Goal: Task Accomplishment & Management: Manage account settings

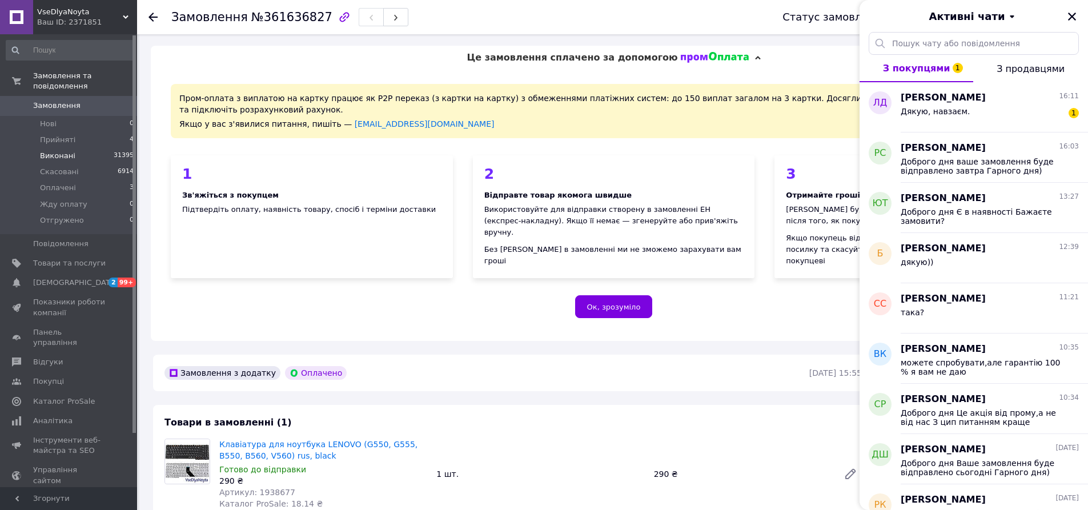
scroll to position [298, 0]
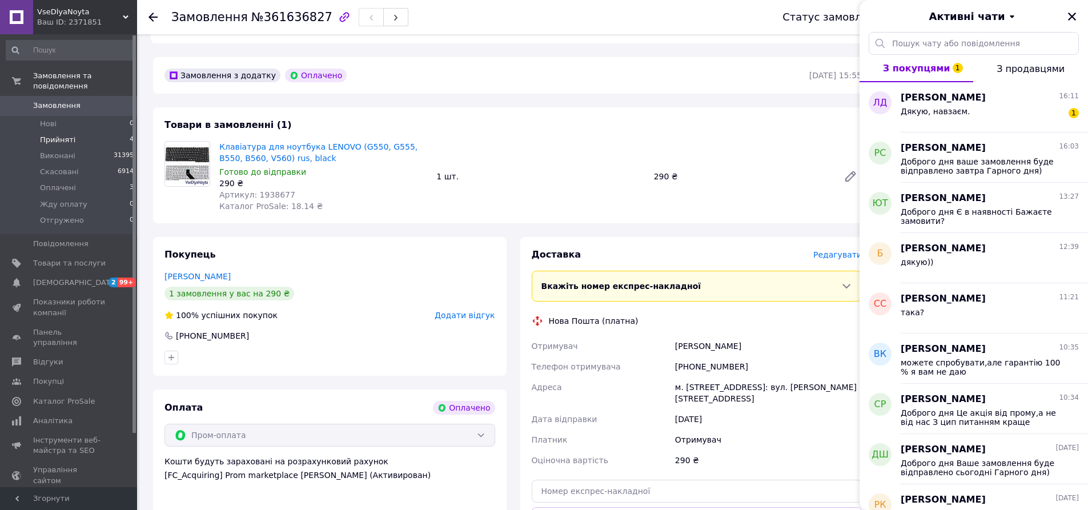
click at [47, 135] on span "Прийняті" at bounding box center [57, 140] width 35 height 10
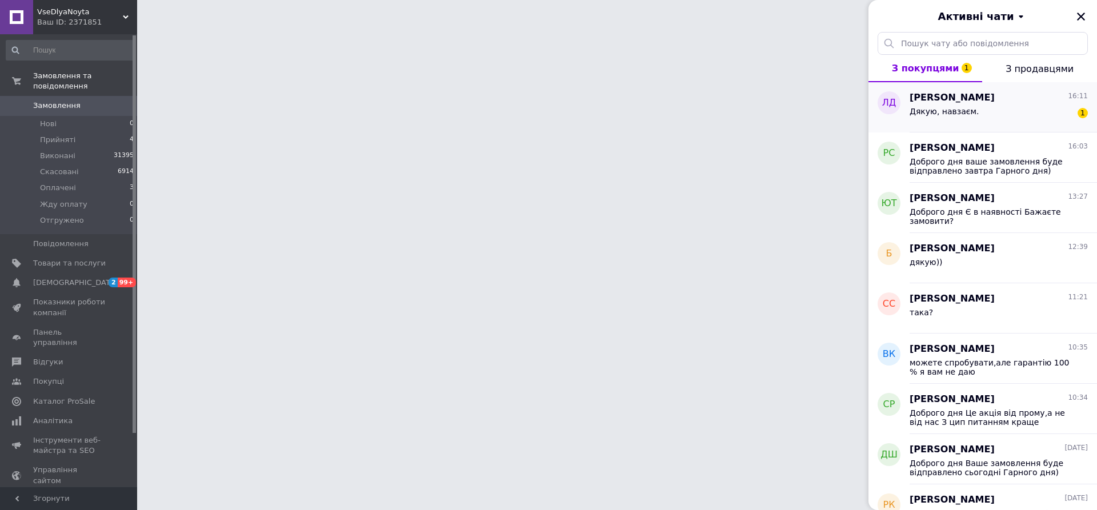
click at [1008, 105] on div "Дякую, навзаєм. 1" at bounding box center [998, 114] width 178 height 18
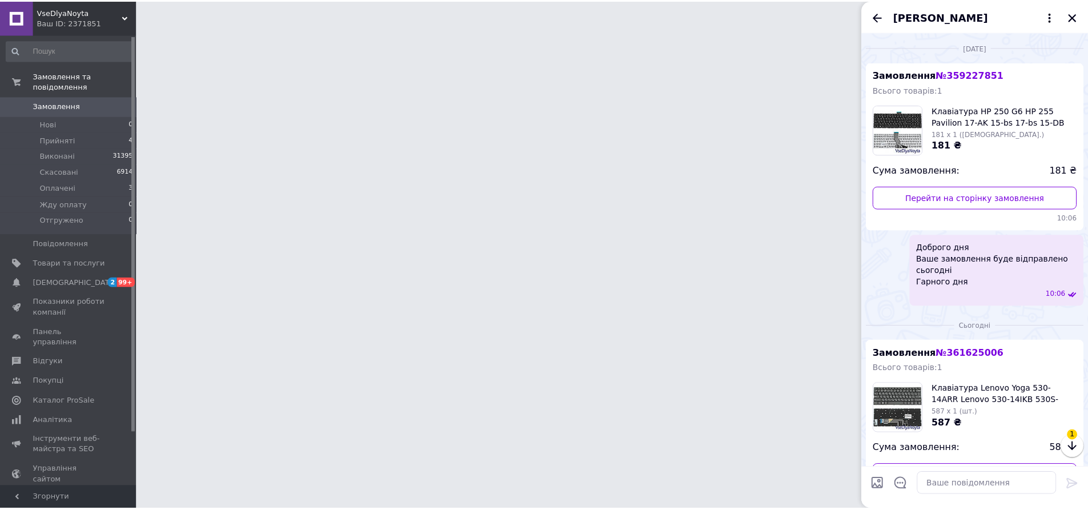
scroll to position [138, 0]
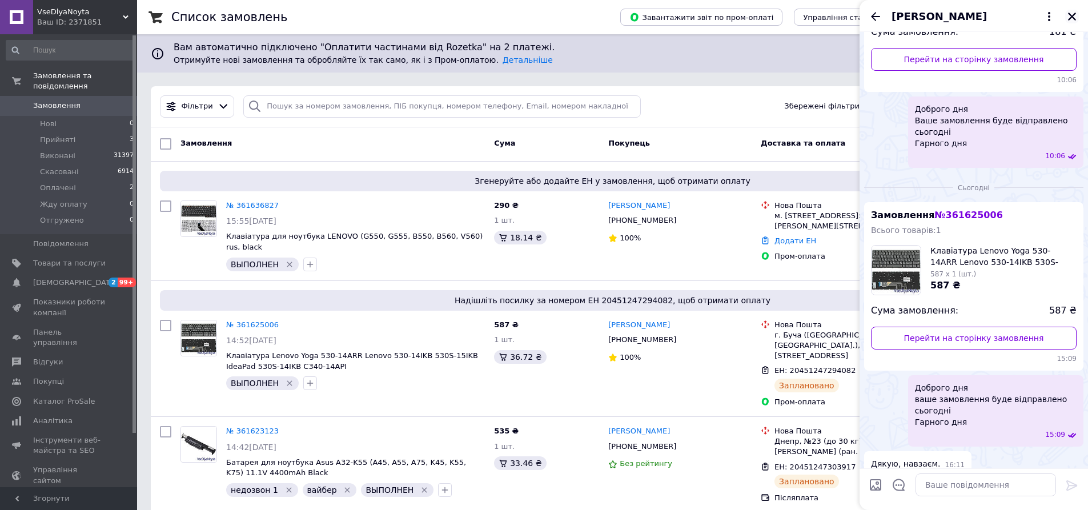
click at [1069, 18] on icon "Закрити" at bounding box center [1072, 16] width 10 height 10
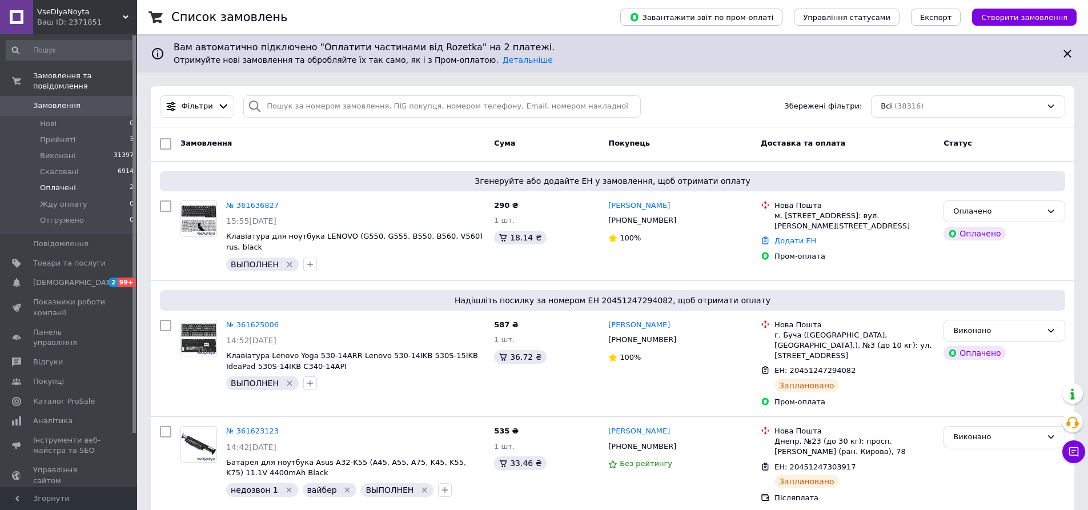
click at [62, 183] on span "Оплачені" at bounding box center [58, 188] width 36 height 10
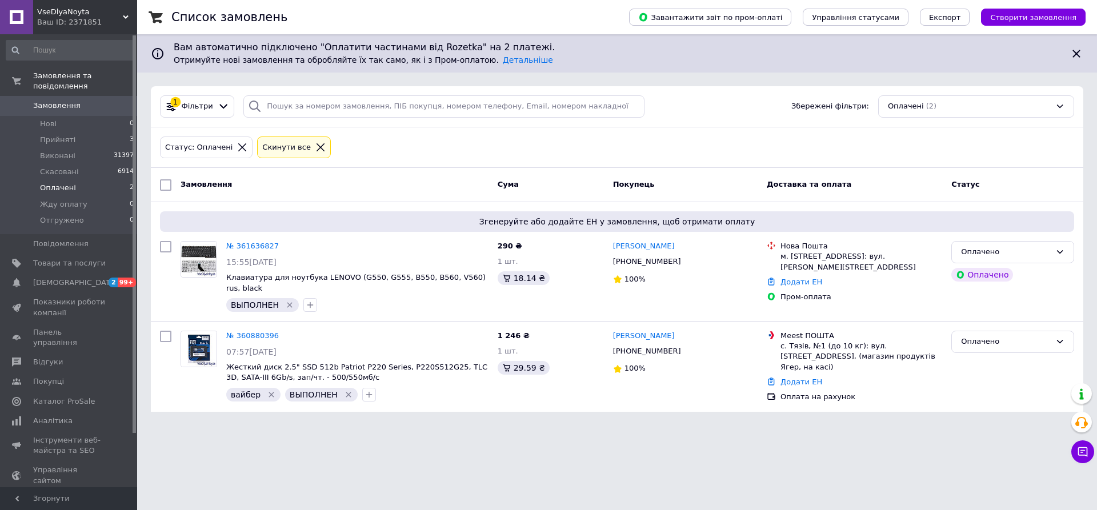
click at [237, 146] on icon at bounding box center [242, 147] width 10 height 10
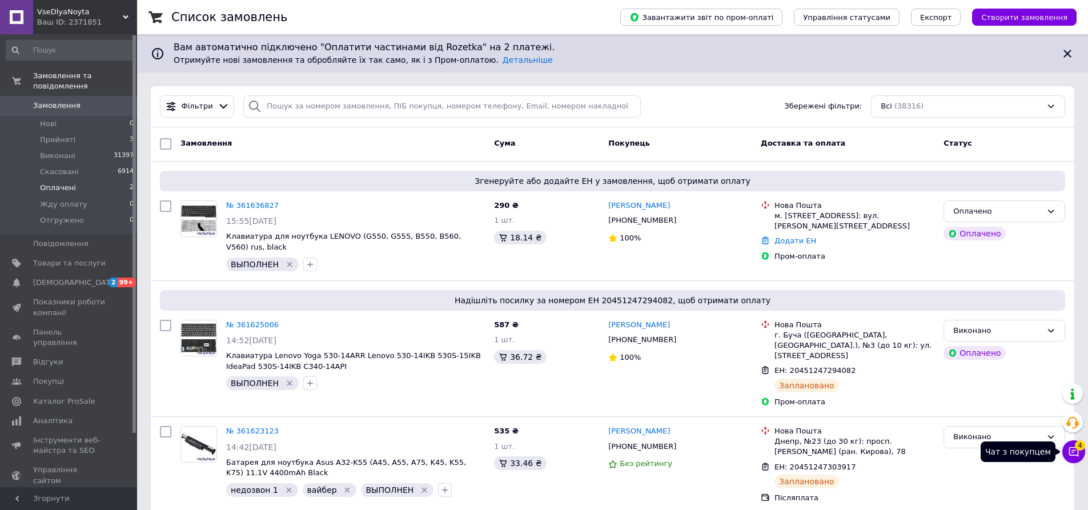
click at [1070, 445] on button "Чат з покупцем 4" at bounding box center [1073, 451] width 23 height 23
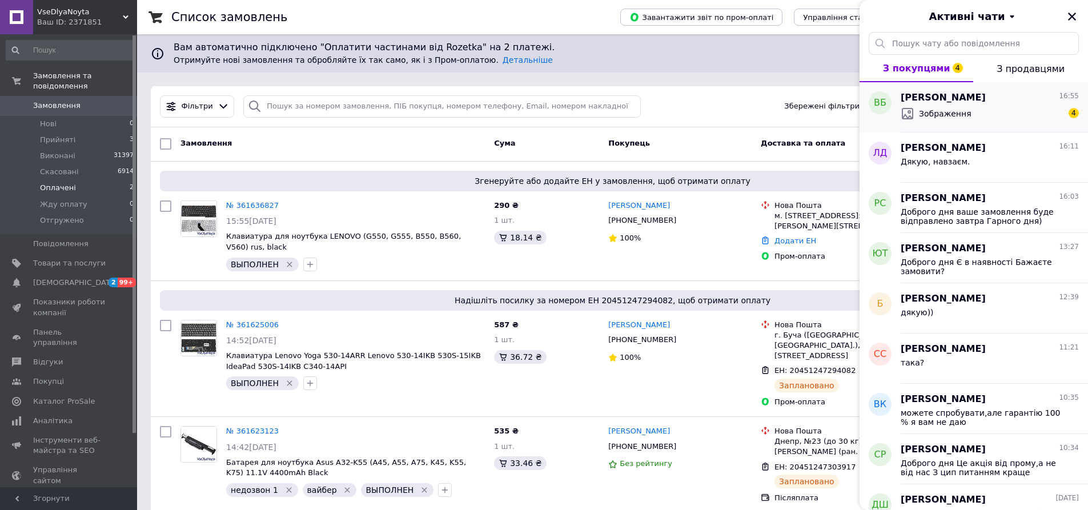
click at [986, 115] on div "Зображення 4" at bounding box center [990, 114] width 178 height 18
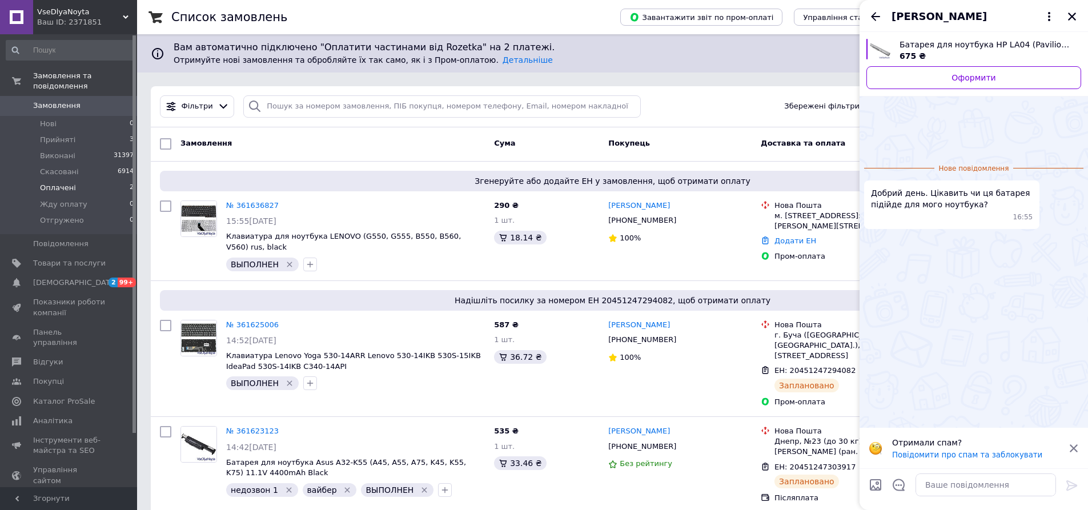
scroll to position [57, 0]
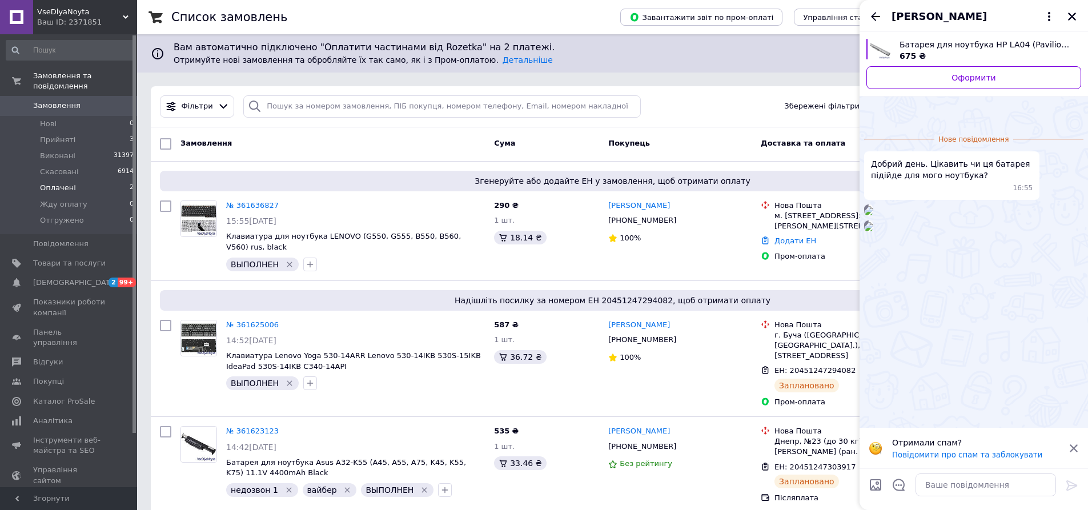
click at [873, 215] on img at bounding box center [868, 210] width 9 height 9
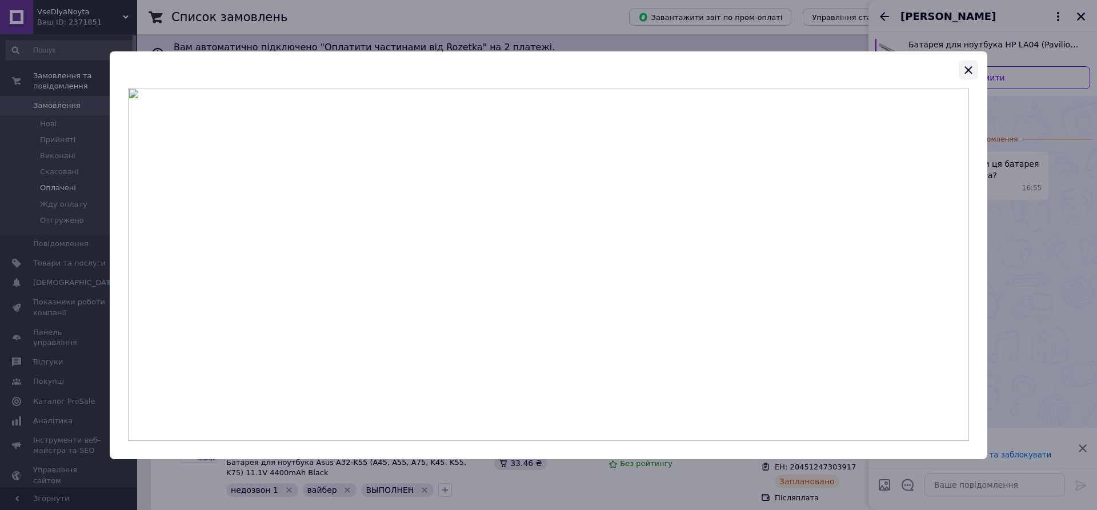
click at [970, 68] on icon "button" at bounding box center [967, 69] width 7 height 7
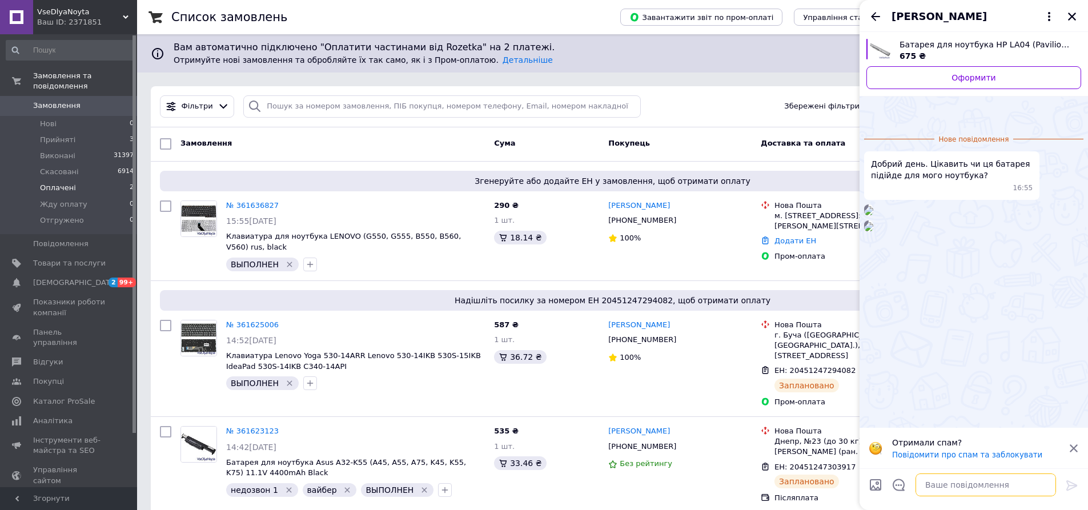
click at [975, 490] on textarea at bounding box center [986, 485] width 141 height 23
type textarea "Доброго дня"
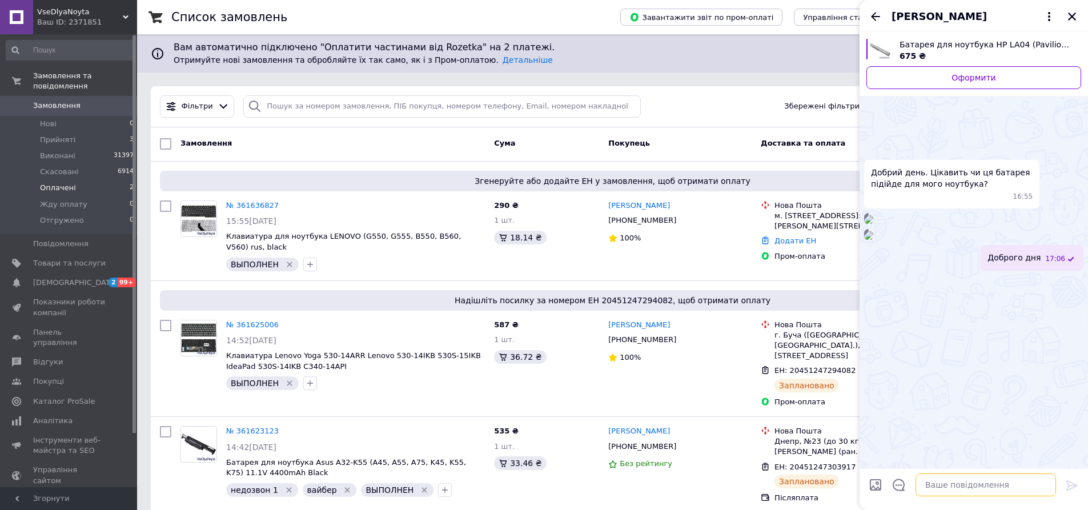
scroll to position [55, 0]
type textarea "Є фото Вашої рідної батареї?"
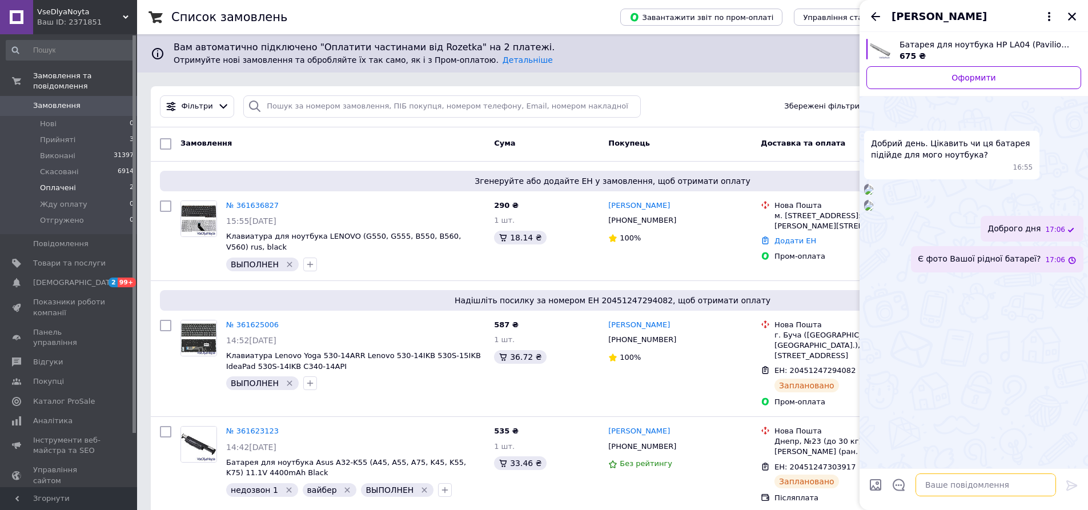
scroll to position [56, 0]
click at [875, 15] on icon "Назад" at bounding box center [876, 17] width 14 height 14
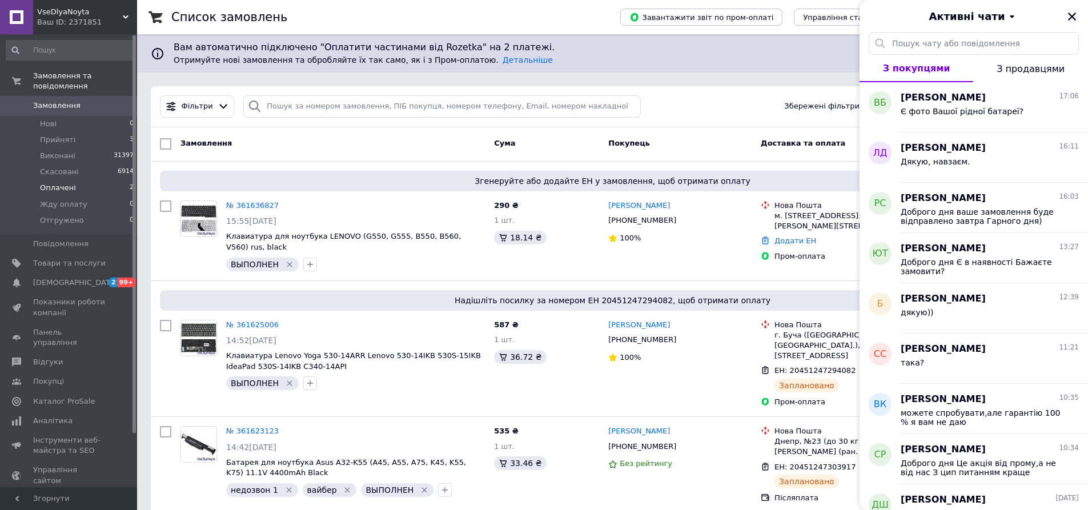
click at [1073, 19] on icon "Закрити" at bounding box center [1072, 16] width 10 height 10
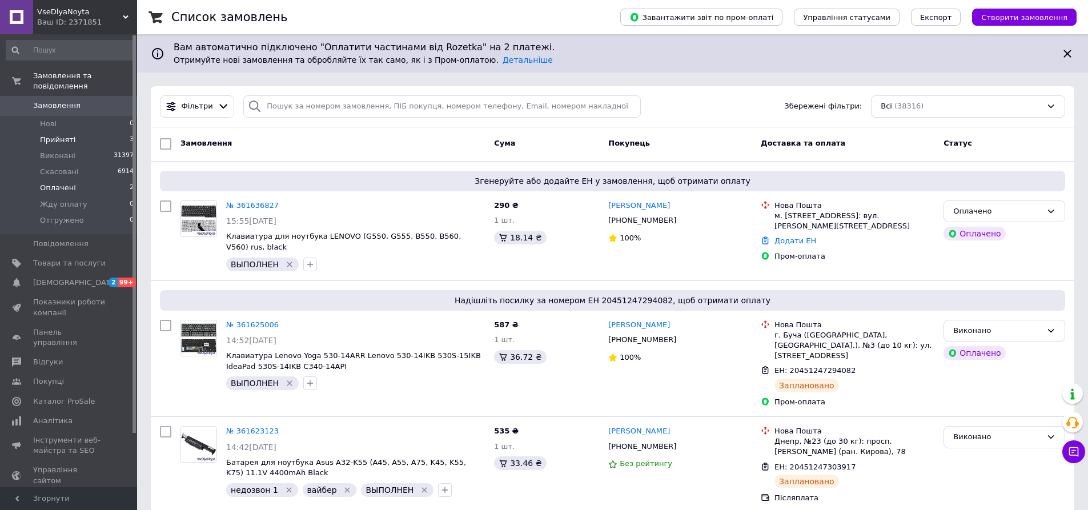
click at [54, 135] on span "Прийняті" at bounding box center [57, 140] width 35 height 10
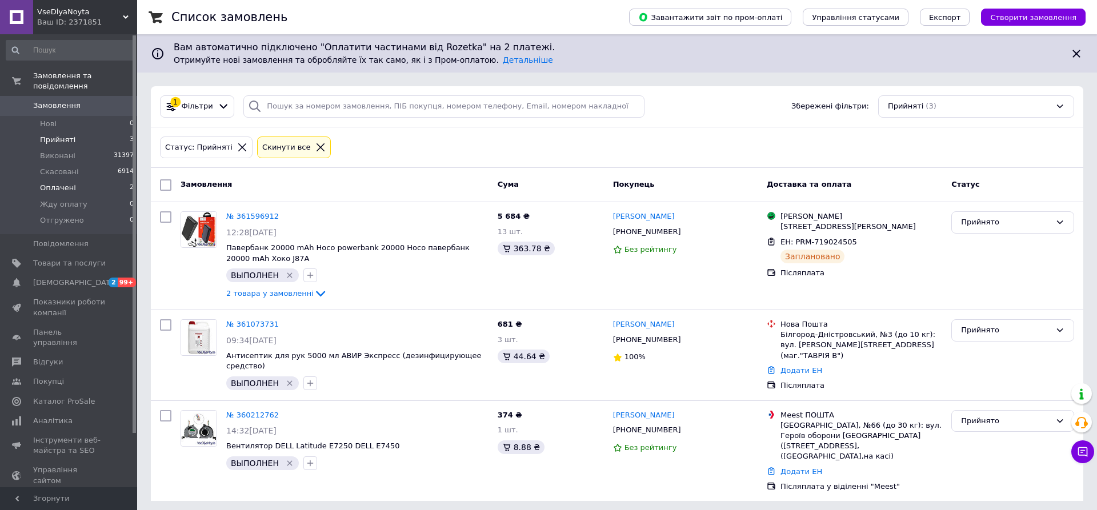
click at [67, 183] on span "Оплачені" at bounding box center [58, 188] width 36 height 10
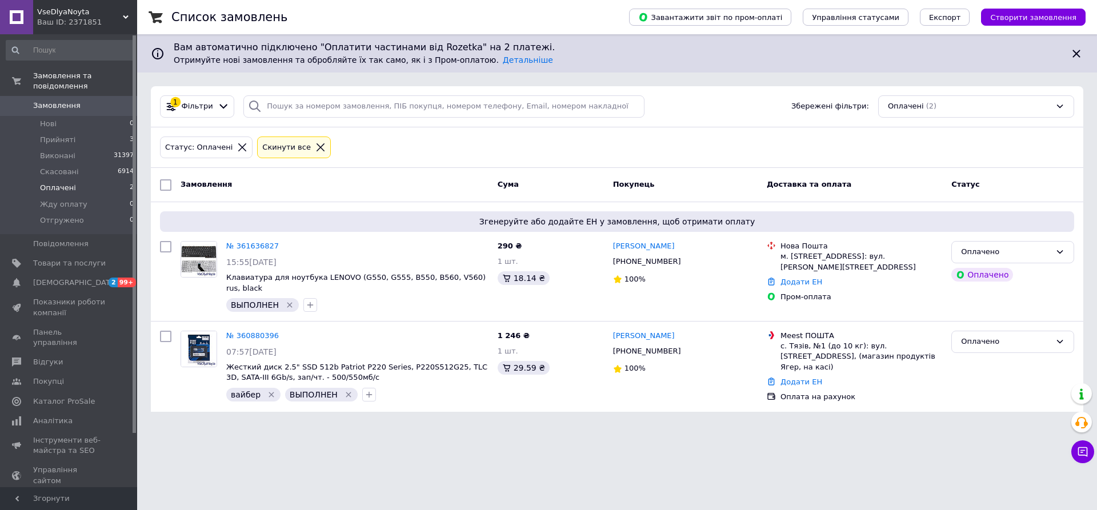
click at [315, 147] on icon at bounding box center [320, 147] width 10 height 10
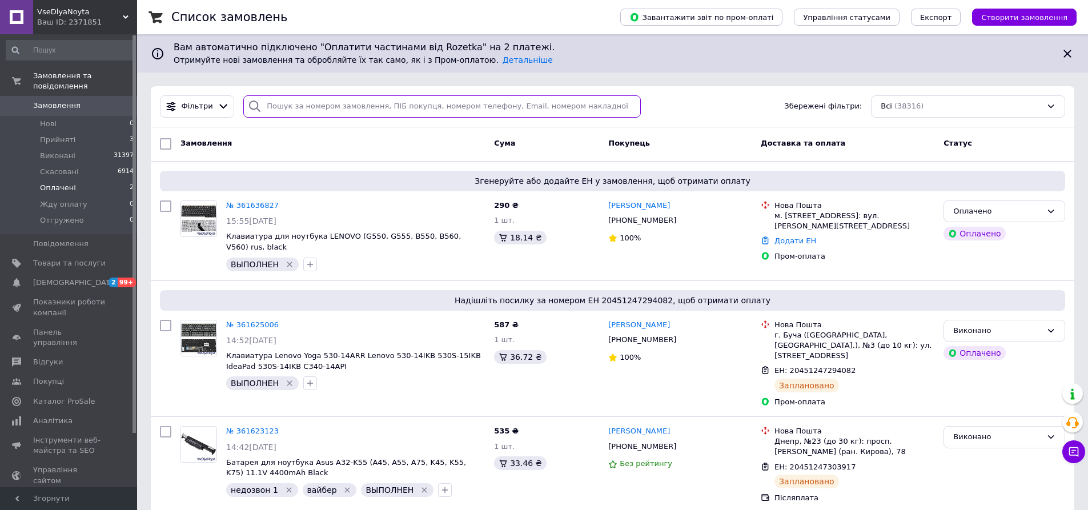
paste input "ТТН 719-7135613"
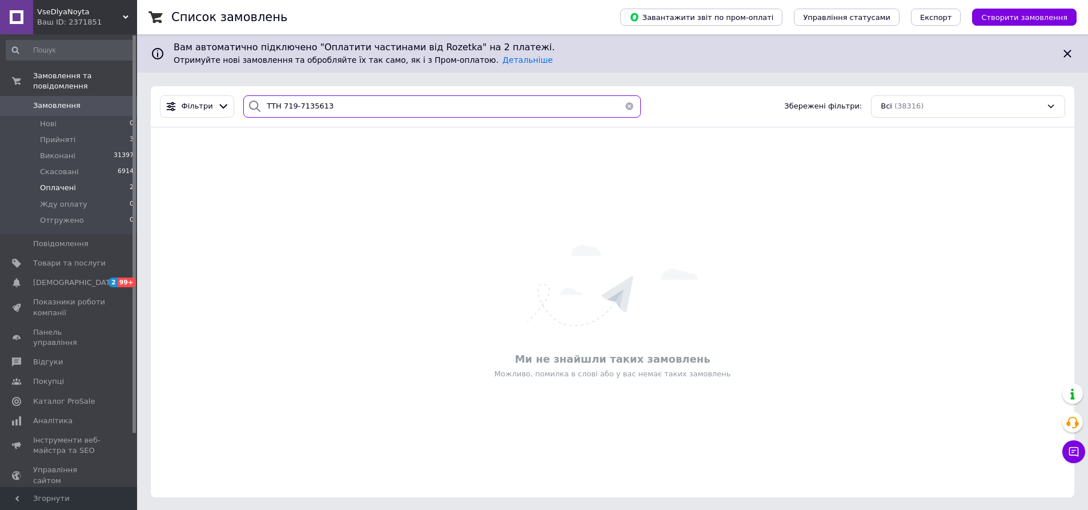
drag, startPoint x: 276, startPoint y: 107, endPoint x: 244, endPoint y: 107, distance: 32.0
click at [246, 107] on div "ТТН 719-7135613" at bounding box center [442, 106] width 398 height 22
type input "719-7135613"
drag, startPoint x: 317, startPoint y: 110, endPoint x: 241, endPoint y: 111, distance: 76.0
click at [243, 111] on div "719-7135613" at bounding box center [442, 106] width 398 height 22
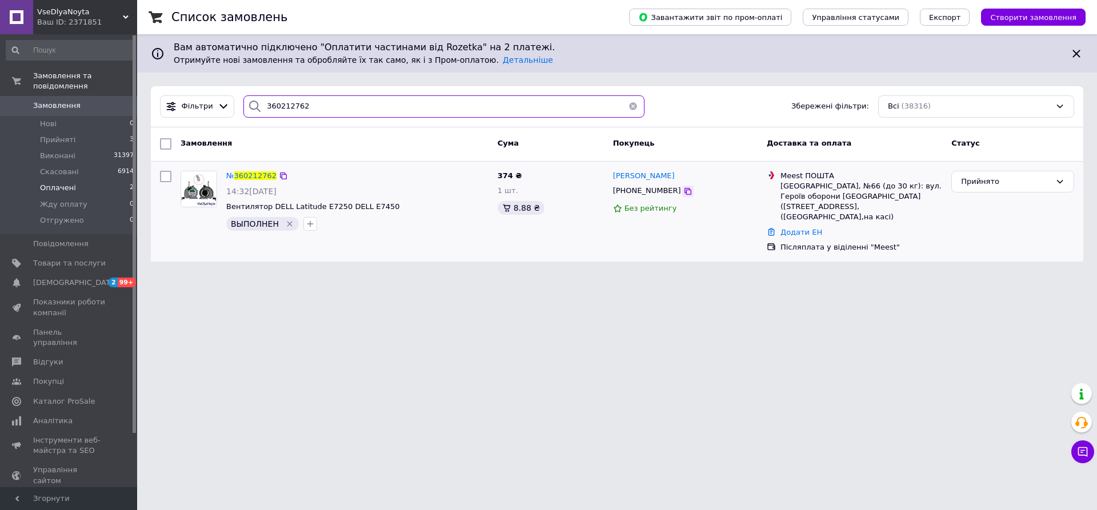
type input "360212762"
click at [683, 191] on icon at bounding box center [687, 191] width 9 height 9
click at [255, 178] on span "360212762" at bounding box center [255, 175] width 42 height 9
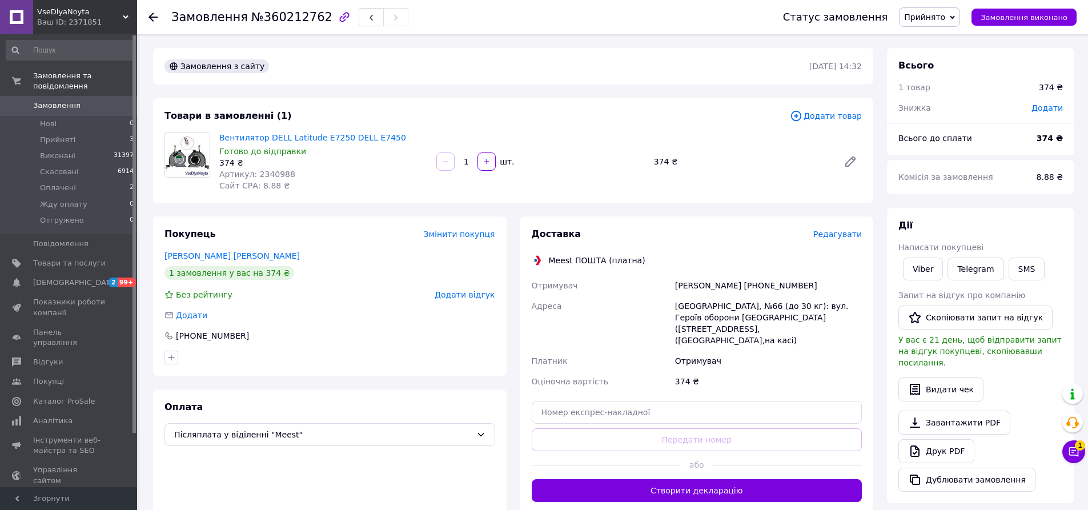
click at [772, 284] on div "[PERSON_NAME] [PHONE_NUMBER]" at bounding box center [768, 285] width 191 height 21
copy div "380935313816"
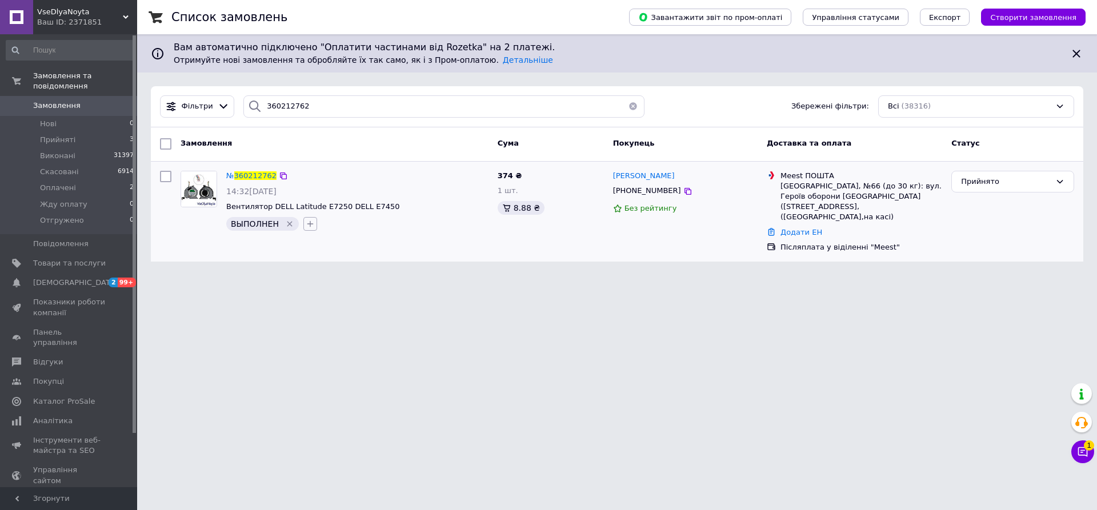
click at [303, 224] on button "button" at bounding box center [310, 224] width 14 height 14
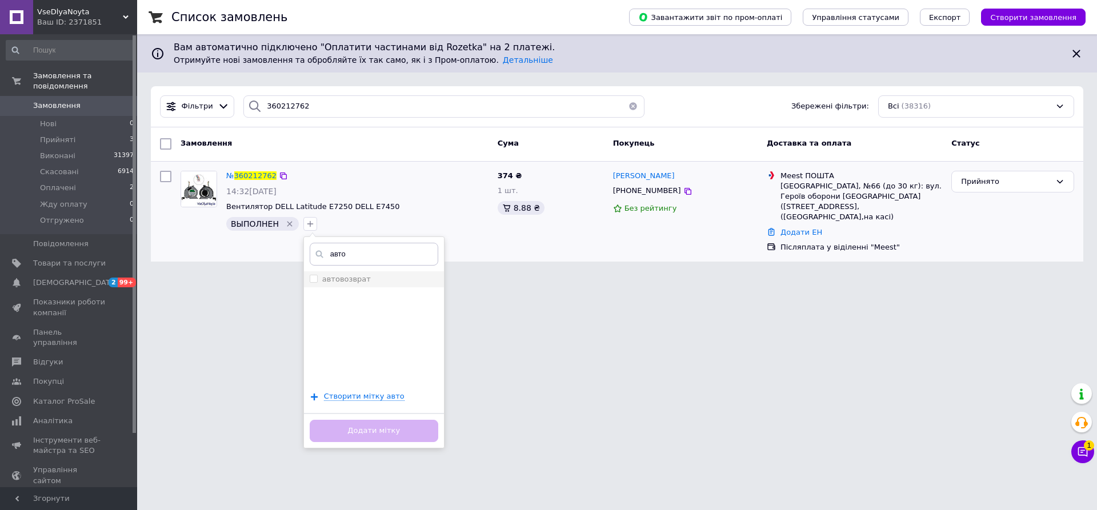
type input "авто"
click at [369, 282] on div "автовозврат" at bounding box center [374, 279] width 129 height 10
checkbox input "true"
click at [399, 430] on button "Додати мітку" at bounding box center [374, 431] width 129 height 22
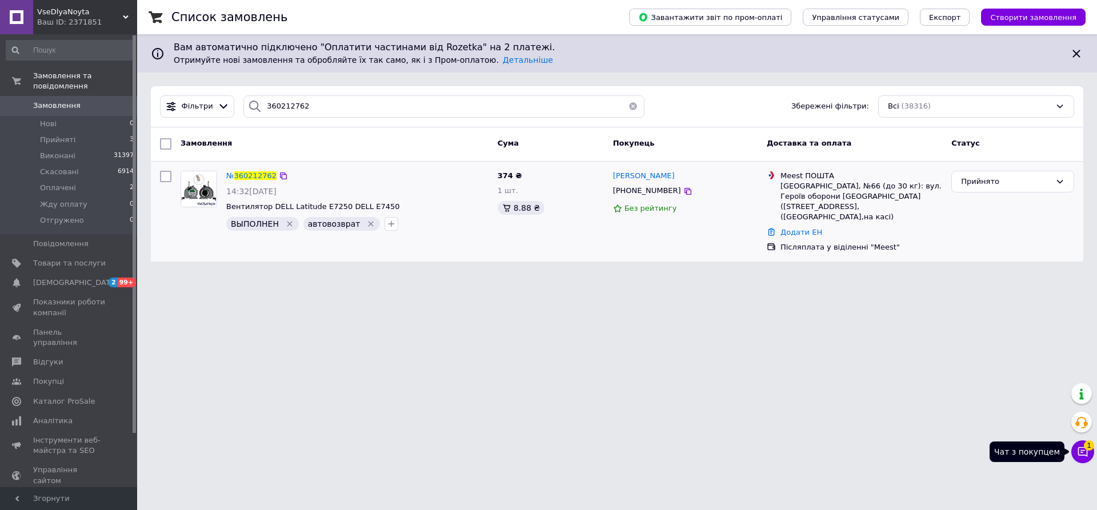
click at [1081, 452] on icon at bounding box center [1083, 452] width 10 height 10
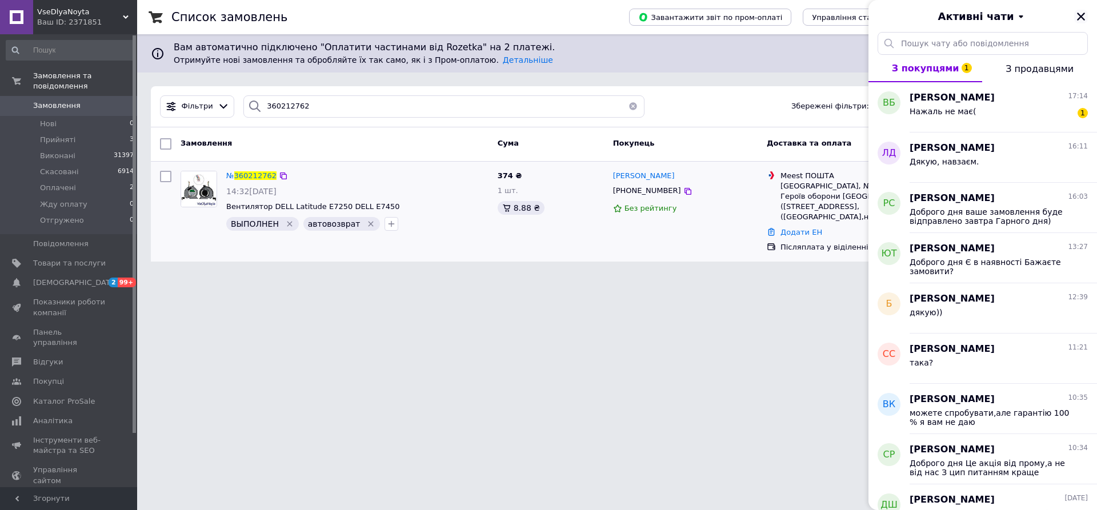
click at [1080, 18] on icon "Закрити" at bounding box center [1081, 17] width 8 height 8
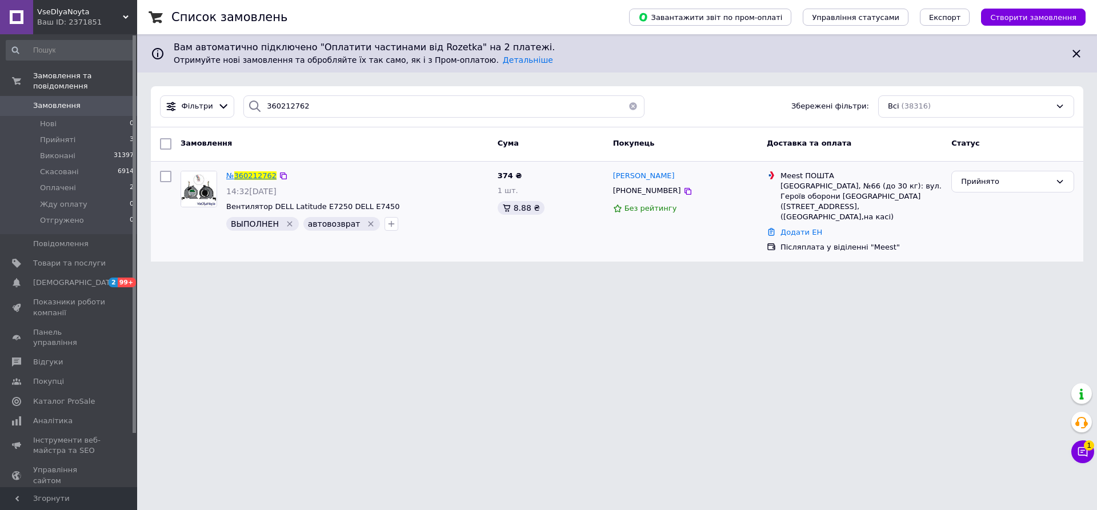
click at [254, 174] on span "360212762" at bounding box center [255, 175] width 42 height 9
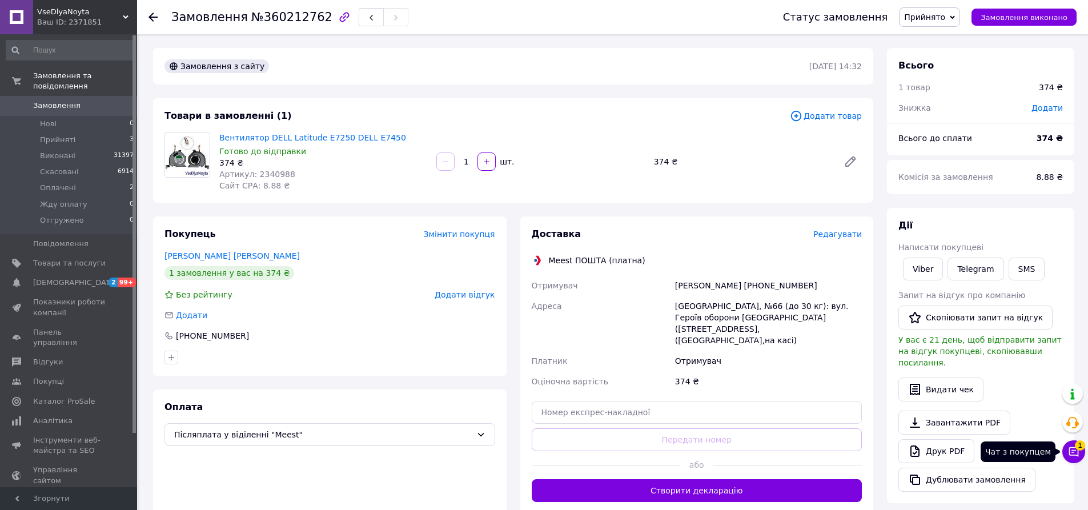
click at [1079, 451] on icon at bounding box center [1073, 451] width 11 height 11
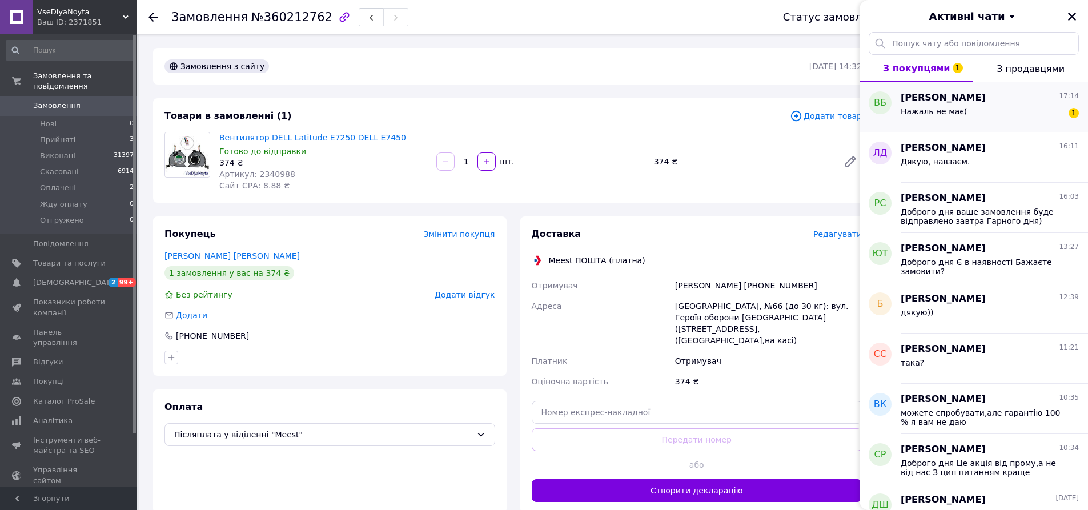
click at [984, 107] on div "Нажаль не має( 1" at bounding box center [990, 114] width 178 height 18
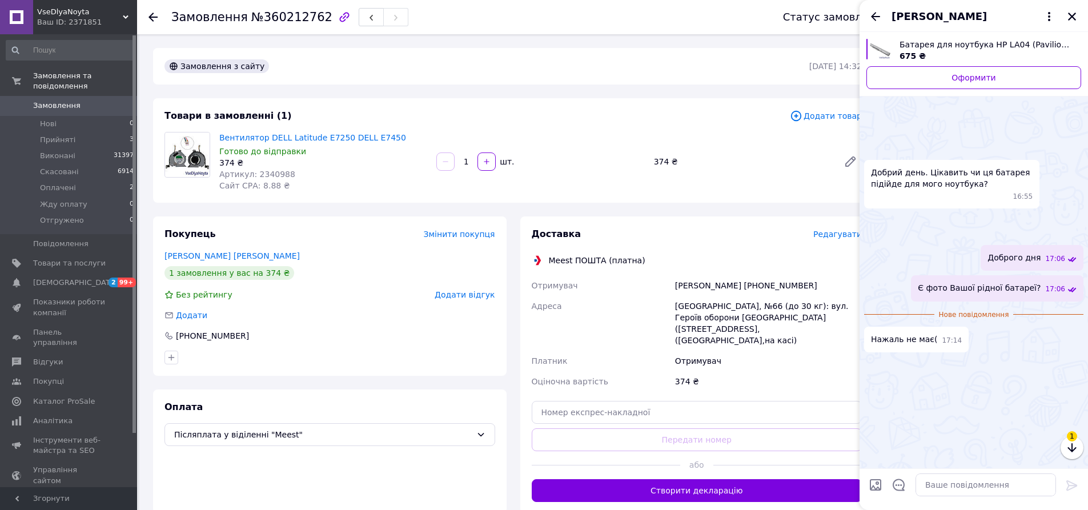
scroll to position [67, 0]
click at [873, 219] on img at bounding box center [868, 219] width 9 height 9
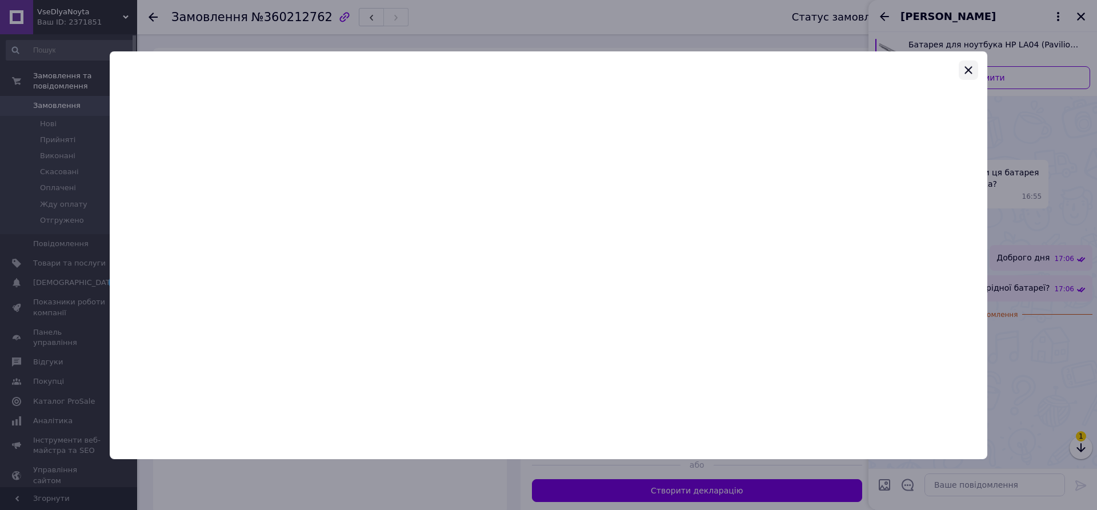
click at [969, 69] on icon "button" at bounding box center [967, 69] width 7 height 7
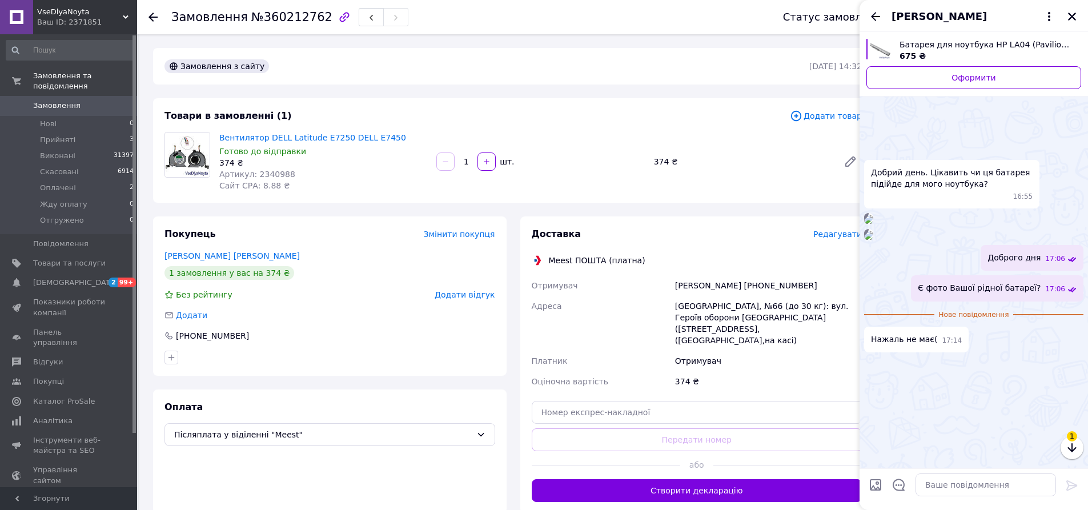
click at [873, 240] on img at bounding box center [868, 235] width 9 height 9
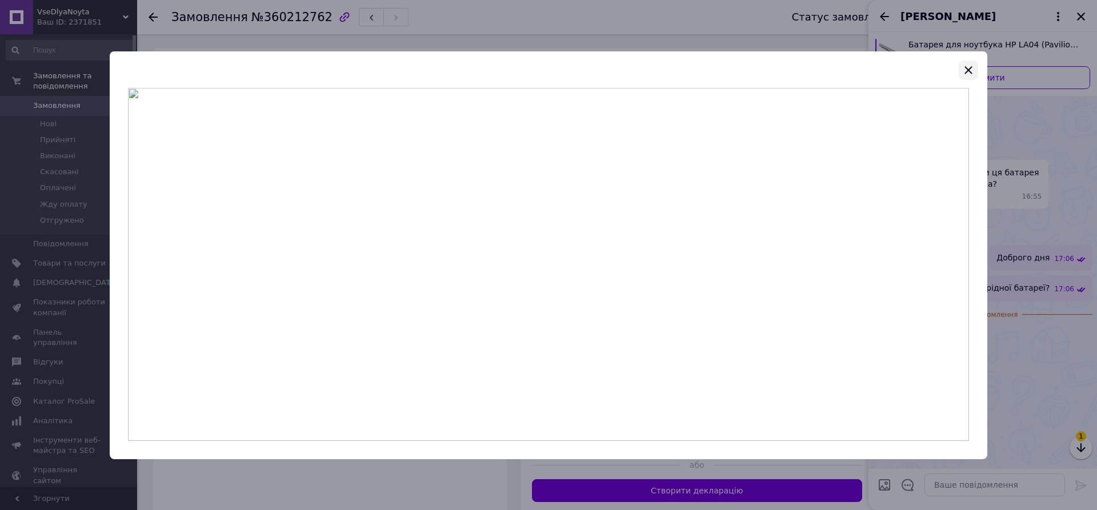
click at [970, 73] on icon "button" at bounding box center [968, 70] width 14 height 14
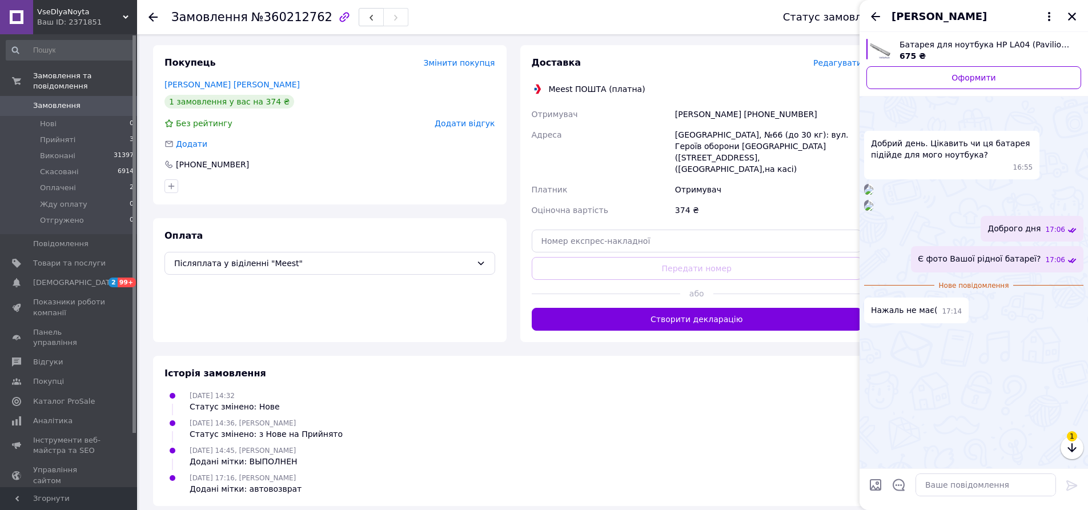
scroll to position [107, 0]
click at [1004, 486] on textarea at bounding box center [986, 485] width 141 height 23
type textarea "а Ви ноутбук покупали в [GEOGRAPHIC_DATA] або за кордоном?"
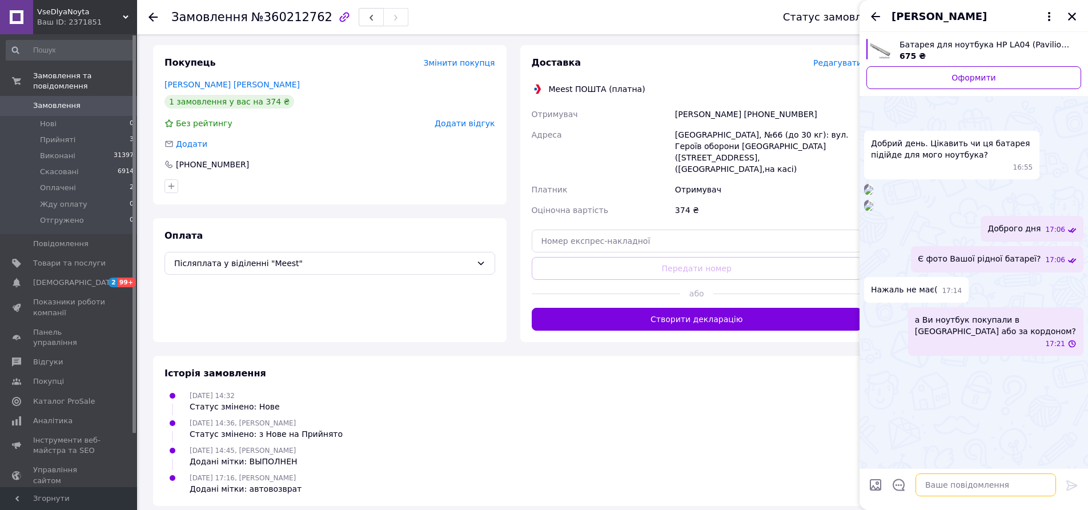
scroll to position [139, 0]
click at [877, 14] on icon "Назад" at bounding box center [876, 17] width 14 height 14
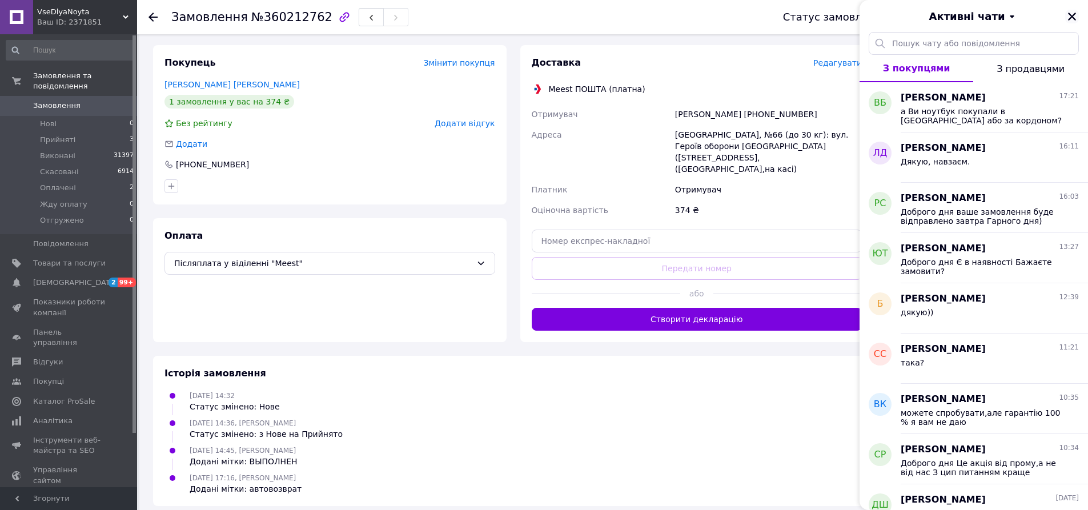
click at [1073, 18] on icon "Закрити" at bounding box center [1072, 17] width 8 height 8
